Goal: Task Accomplishment & Management: Manage account settings

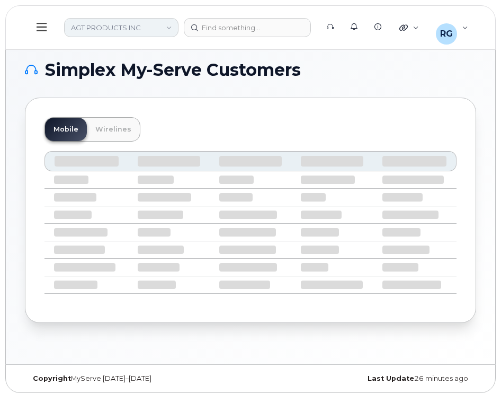
click at [108, 26] on link "AGT PRODUCTS INC" at bounding box center [121, 27] width 114 height 19
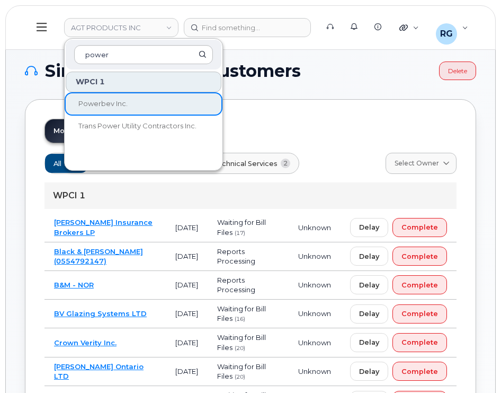
type input "power"
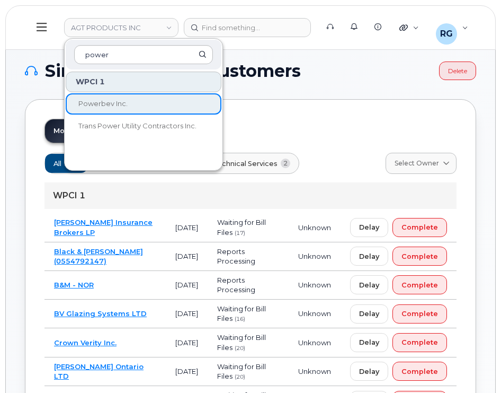
click at [109, 101] on span "Powerbev Inc." at bounding box center [102, 103] width 49 height 8
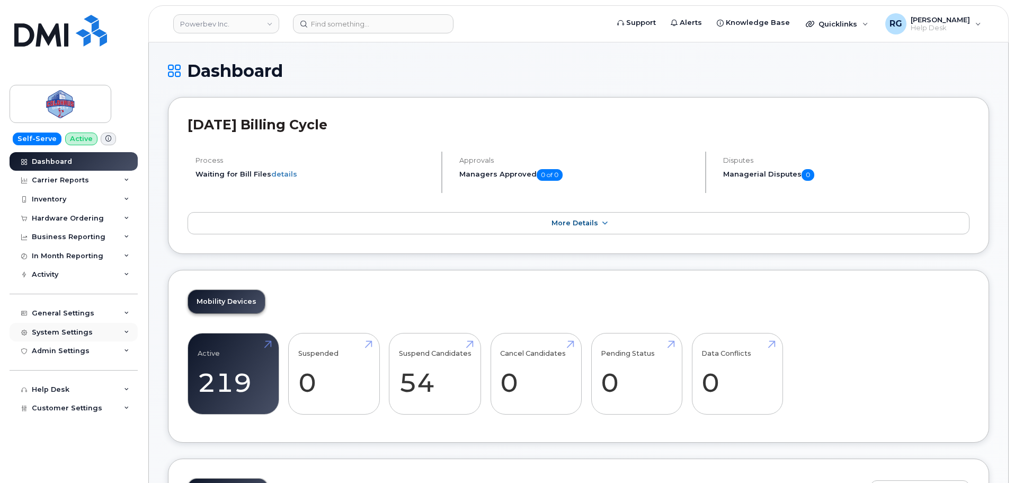
click at [63, 324] on div "System Settings" at bounding box center [74, 332] width 128 height 19
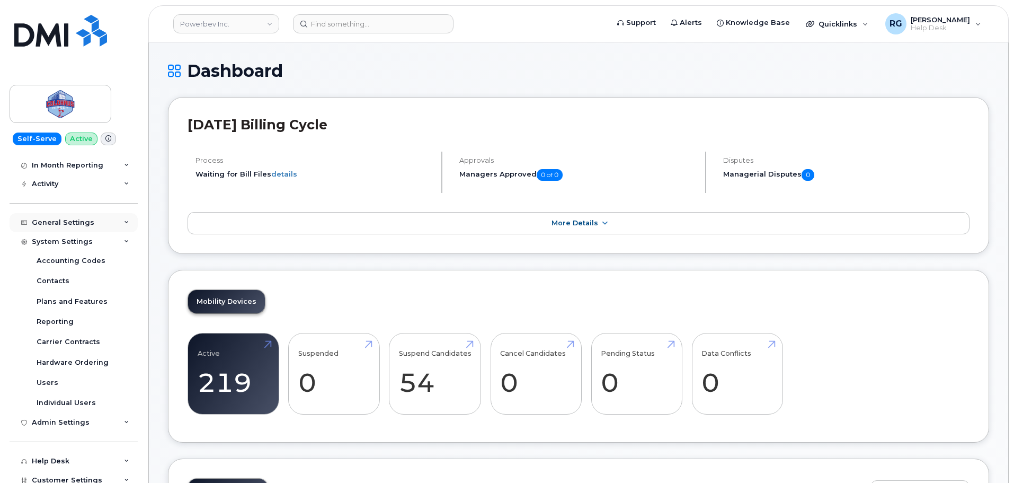
scroll to position [96, 0]
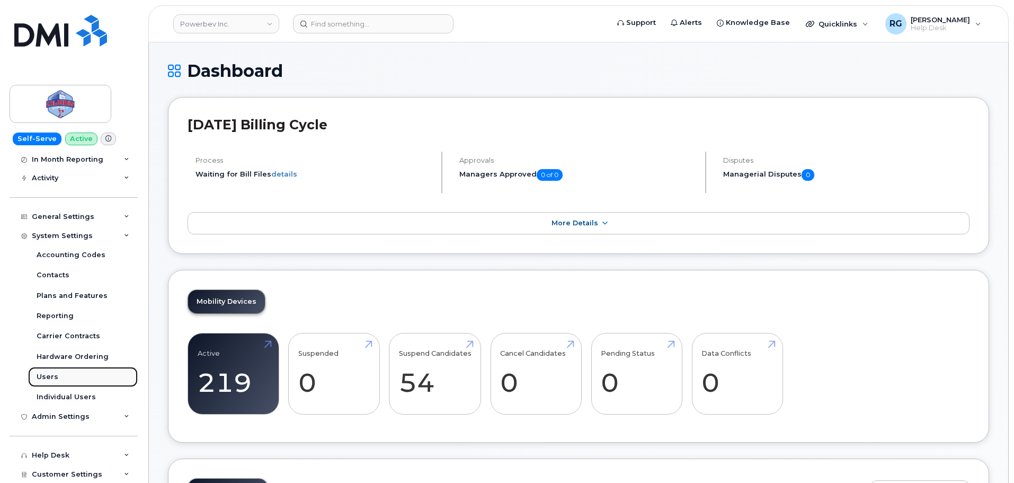
click at [56, 379] on link "Users" at bounding box center [83, 377] width 110 height 20
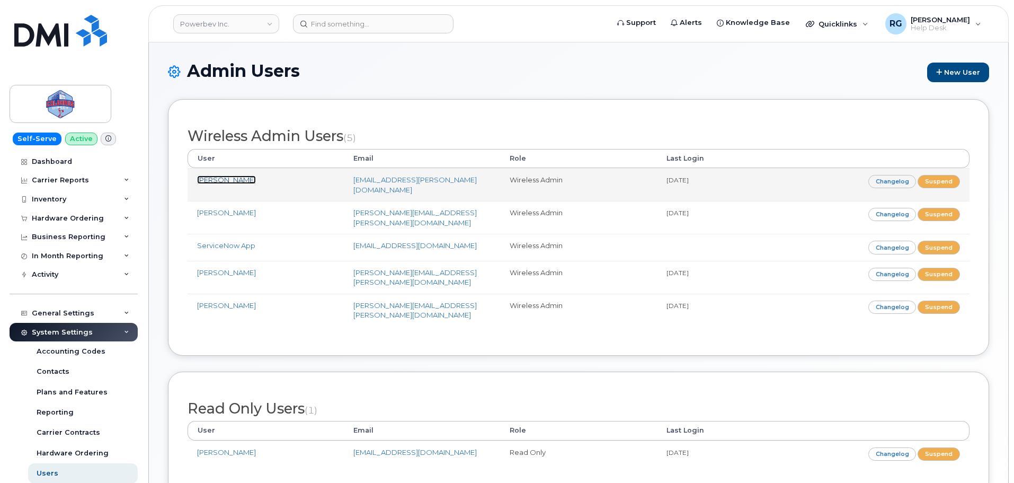
click at [211, 181] on link "[PERSON_NAME]" at bounding box center [226, 179] width 59 height 8
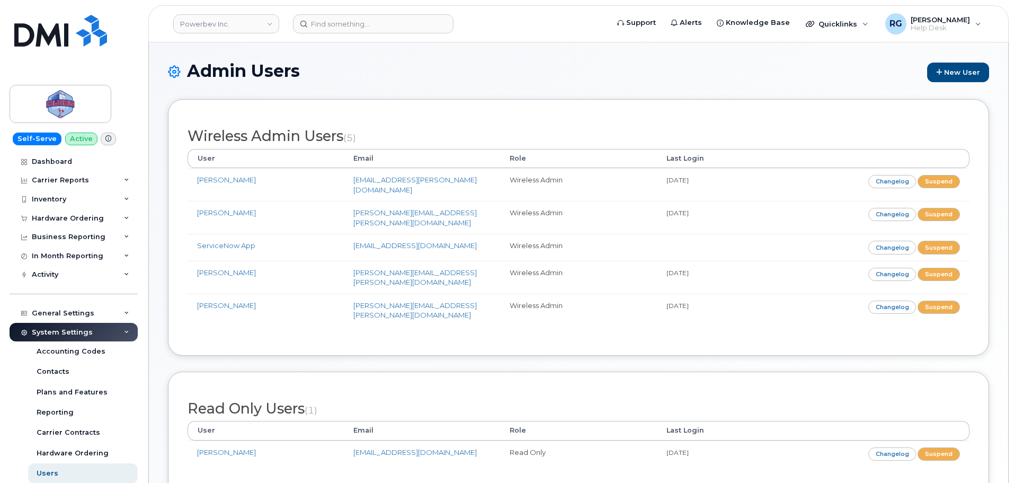
click at [196, 446] on div "Read Only Users (1) User Email Role Last Login [PERSON_NAME] [EMAIL_ADDRESS][DO…" at bounding box center [579, 433] width 782 height 85
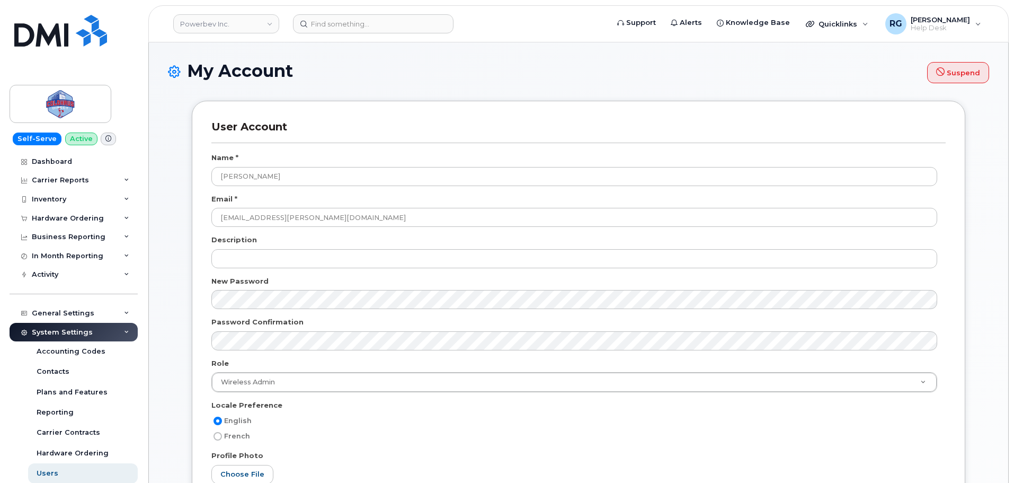
select select
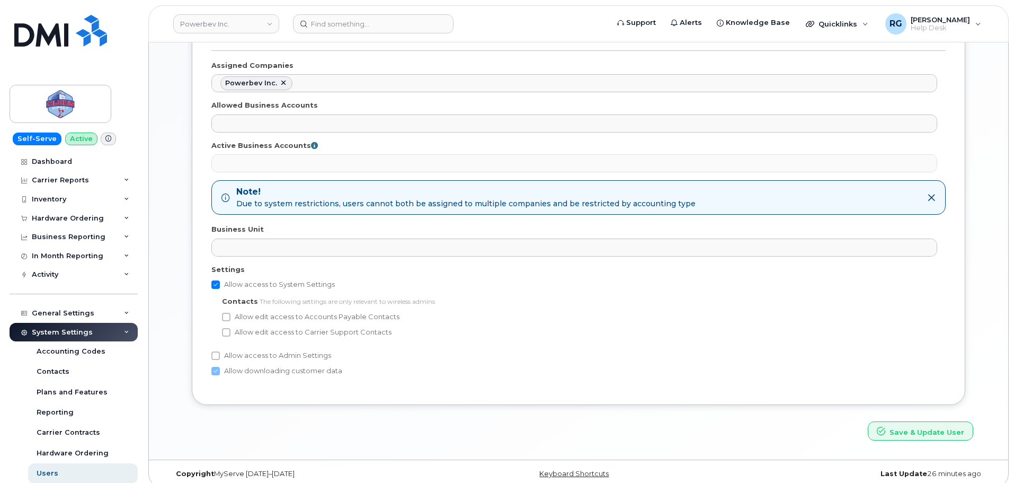
scroll to position [542, 0]
